Goal: Information Seeking & Learning: Learn about a topic

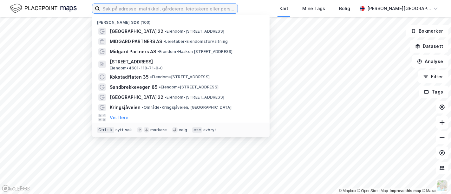
click at [129, 8] on input at bounding box center [169, 9] width 138 height 10
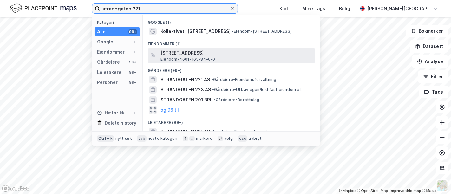
type input "strandgaten 221"
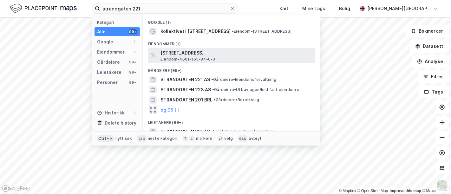
click at [193, 54] on span "[STREET_ADDRESS]" at bounding box center [237, 53] width 152 height 8
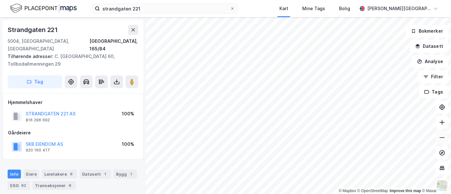
click at [447, 138] on button at bounding box center [442, 137] width 13 height 13
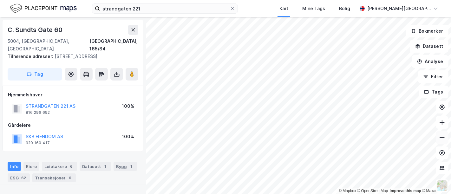
click at [443, 138] on icon at bounding box center [442, 138] width 6 height 6
